Goal: Task Accomplishment & Management: Use online tool/utility

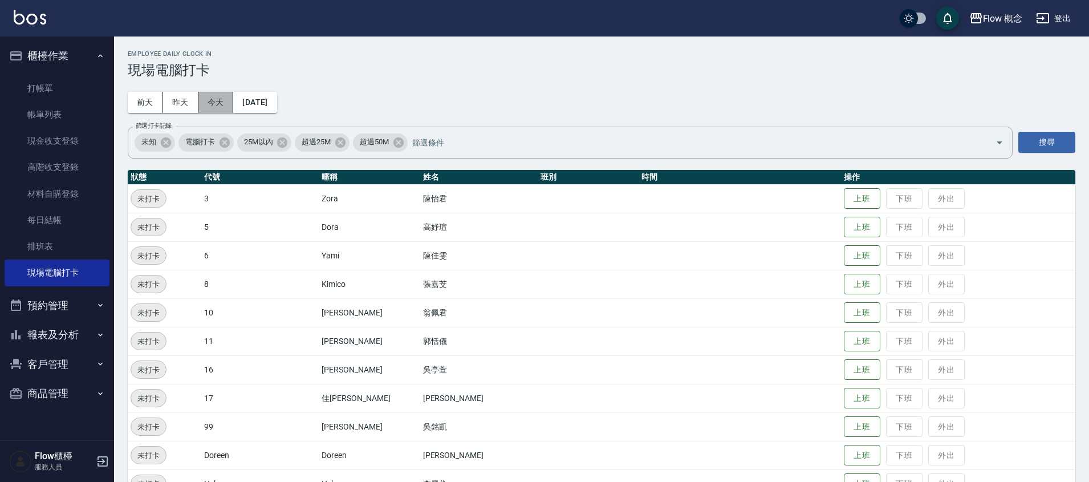
click at [210, 104] on button "今天" at bounding box center [215, 102] width 35 height 21
click at [844, 308] on button "上班" at bounding box center [862, 313] width 36 height 20
click at [844, 363] on button "上班" at bounding box center [862, 370] width 36 height 20
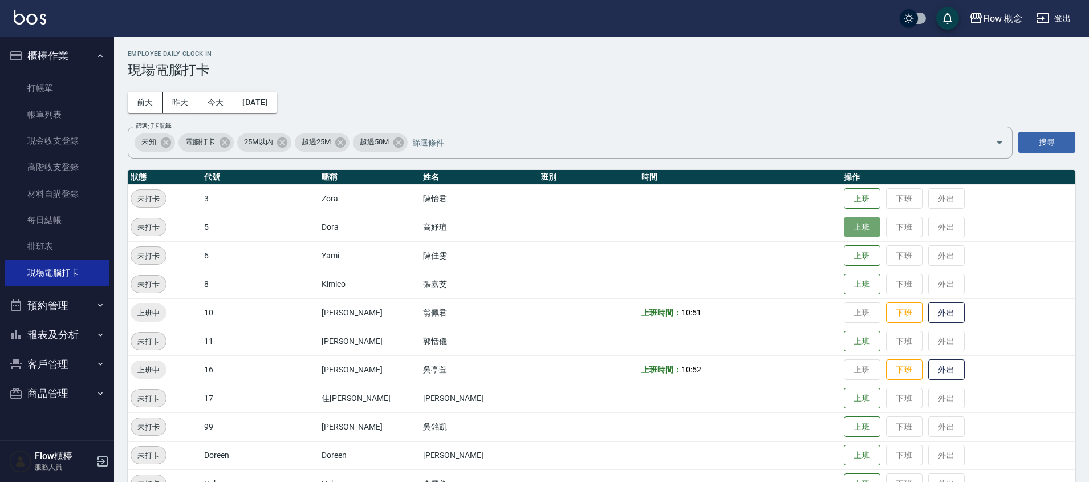
click at [844, 230] on button "上班" at bounding box center [862, 227] width 36 height 20
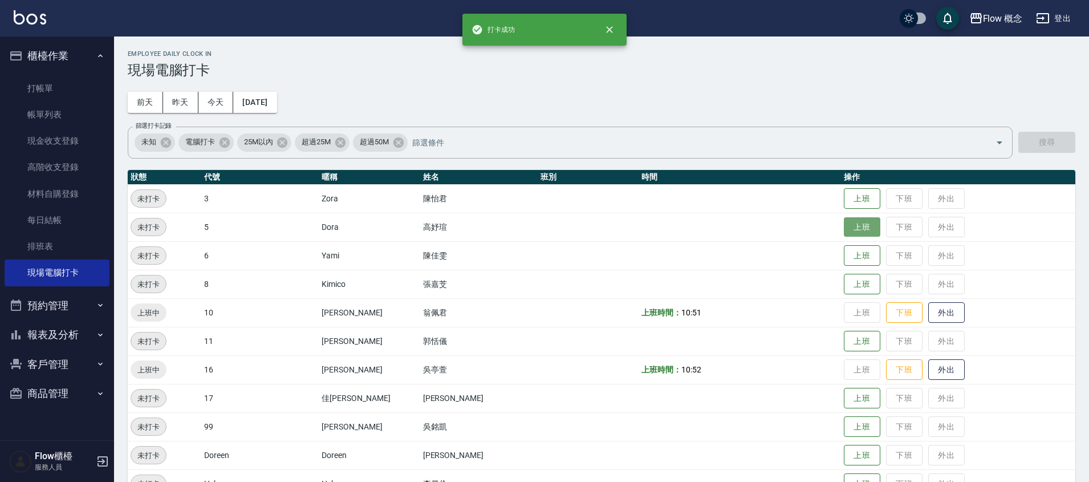
click at [844, 224] on button "上班" at bounding box center [862, 227] width 36 height 20
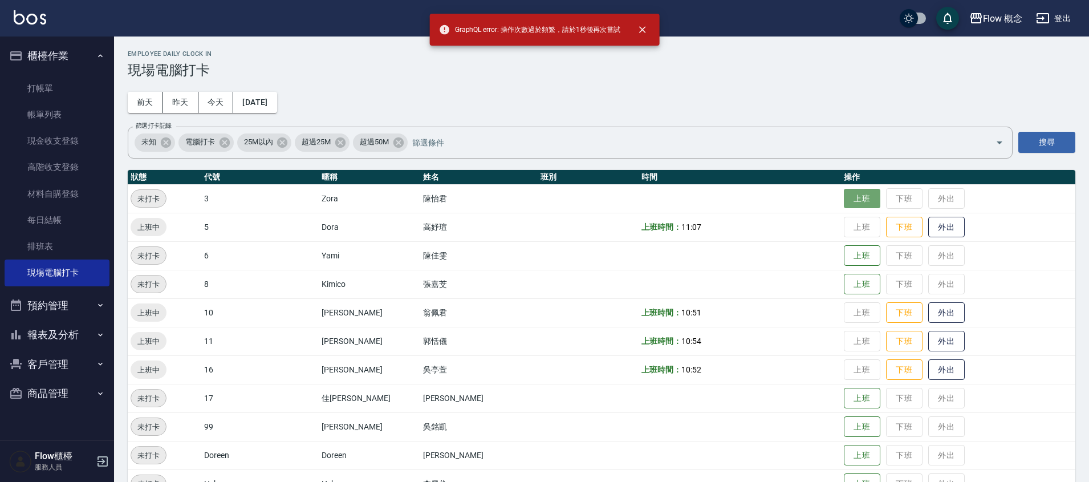
click at [844, 194] on button "上班" at bounding box center [862, 199] width 36 height 20
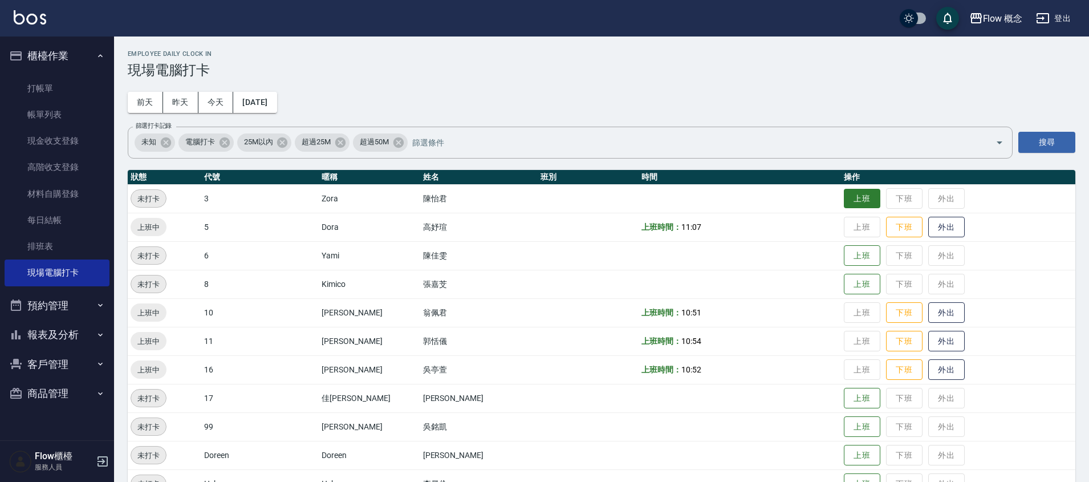
click at [844, 194] on button "上班" at bounding box center [862, 199] width 36 height 20
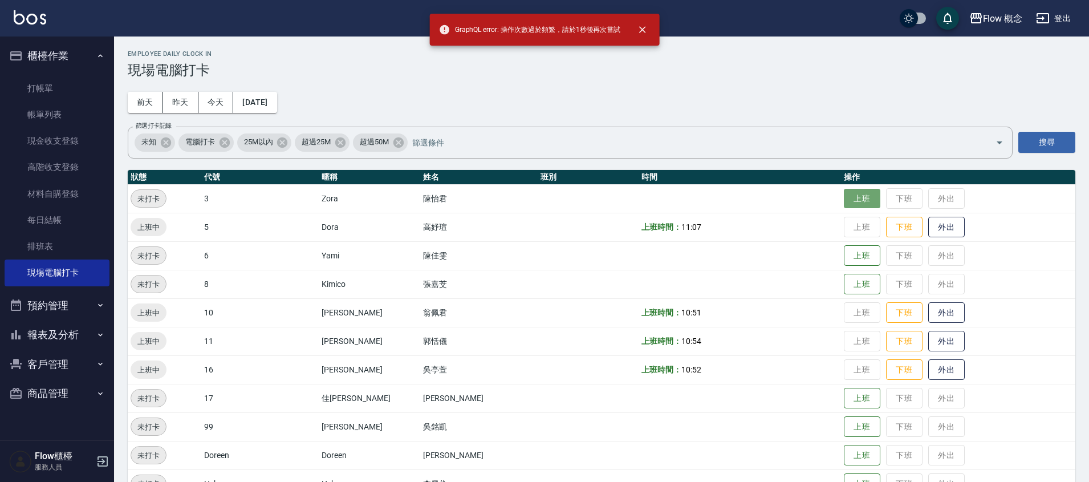
click at [844, 194] on button "上班" at bounding box center [862, 199] width 36 height 20
click at [844, 200] on button "上班" at bounding box center [862, 199] width 36 height 20
